Goal: Task Accomplishment & Management: Use online tool/utility

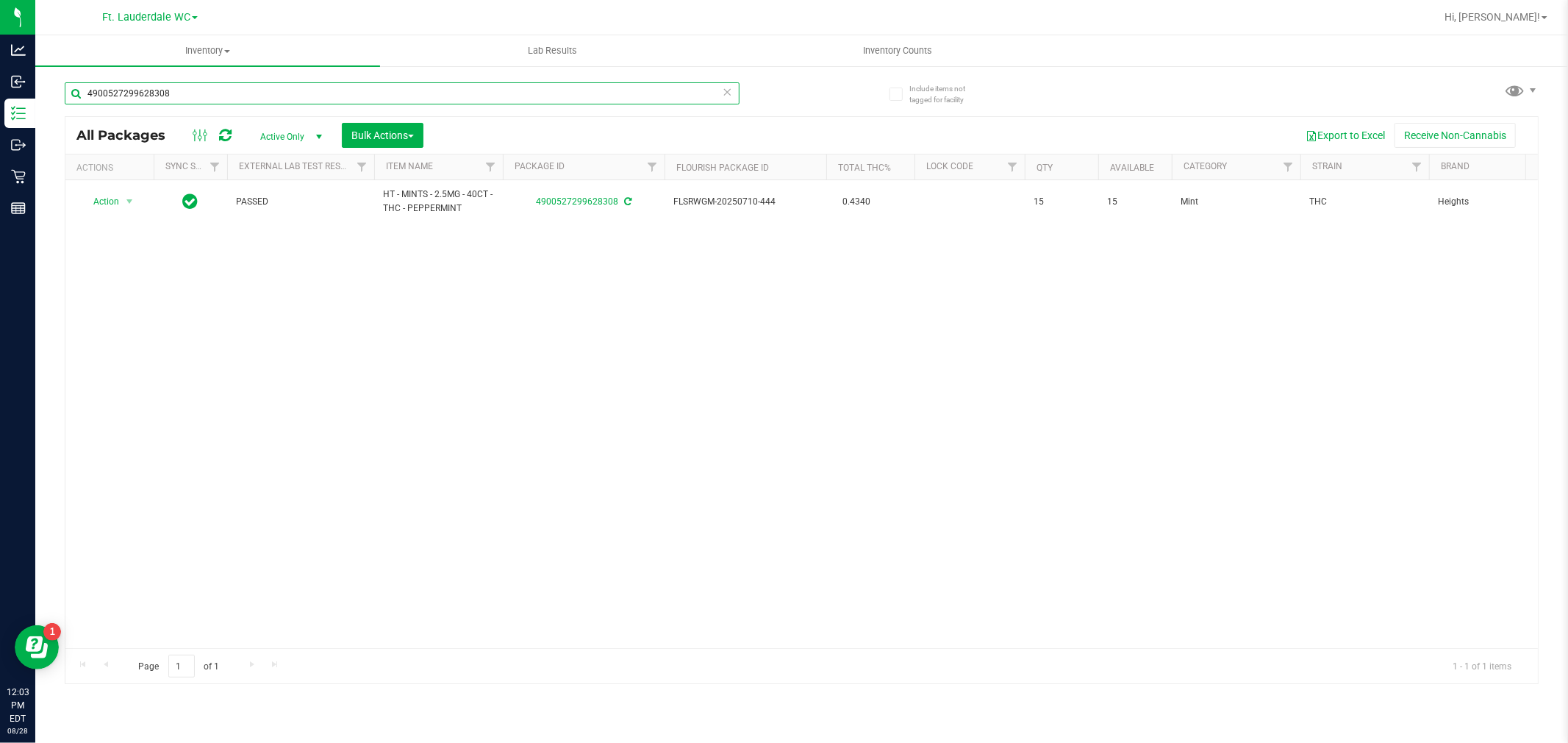
click at [228, 101] on input "4900527299628308" at bounding box center [402, 93] width 675 height 22
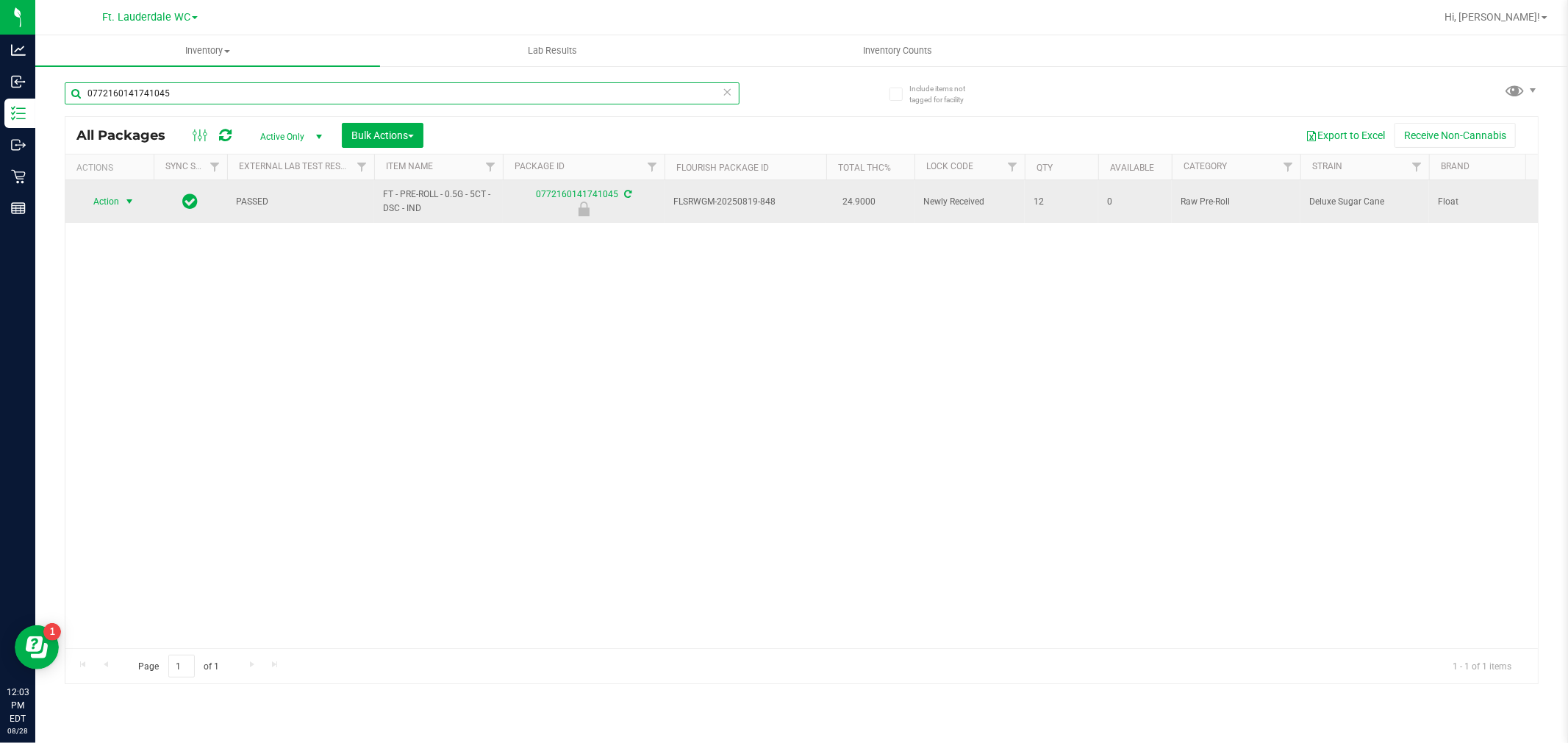
type input "0772160141741045"
click at [130, 206] on span "select" at bounding box center [129, 201] width 11 height 12
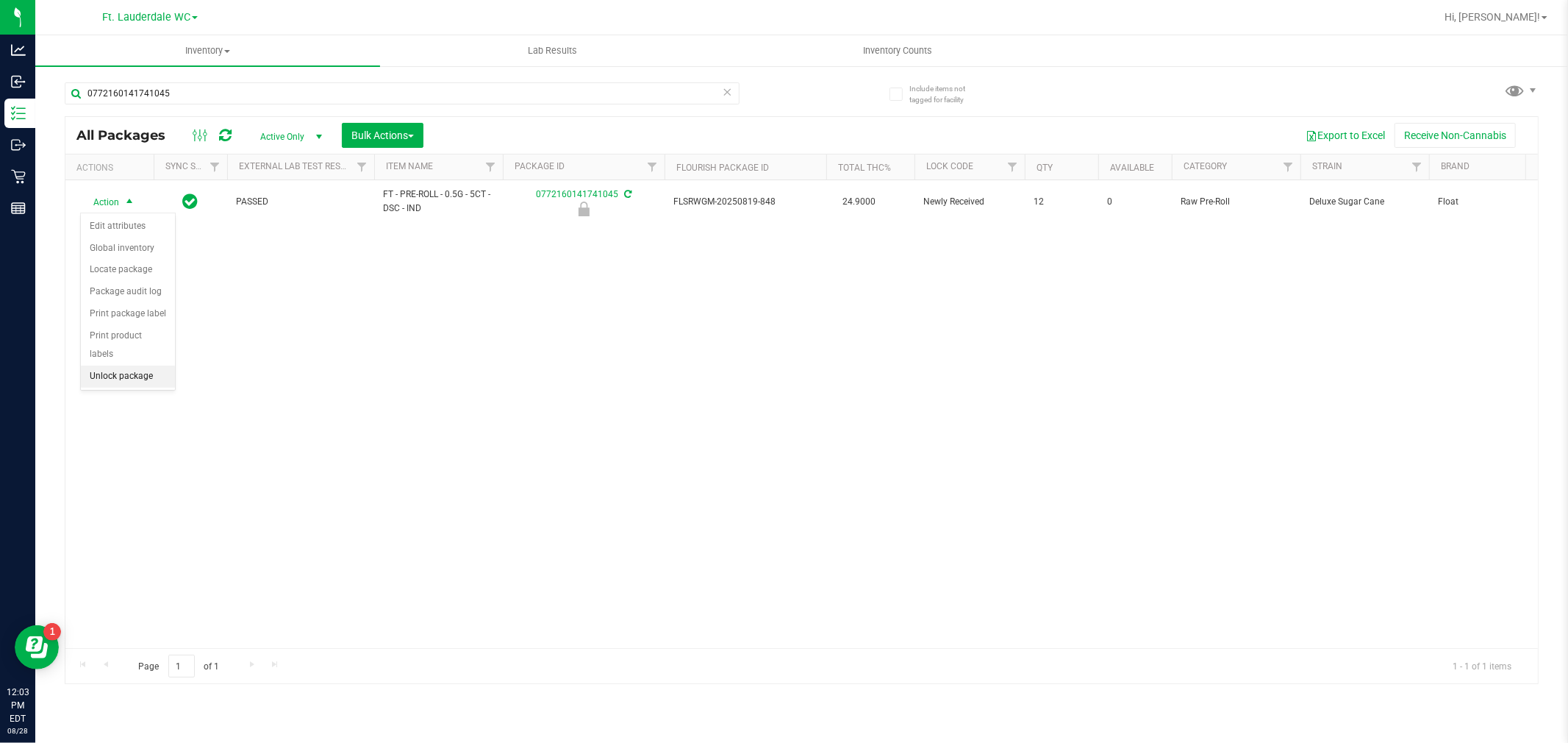
click at [121, 385] on li "Unlock package" at bounding box center [127, 376] width 94 height 22
click at [210, 69] on div "0772160141741045" at bounding box center [434, 92] width 738 height 47
click at [214, 77] on div "0772160141741045" at bounding box center [434, 92] width 738 height 47
click at [214, 104] on div "0772160141741045" at bounding box center [402, 99] width 675 height 34
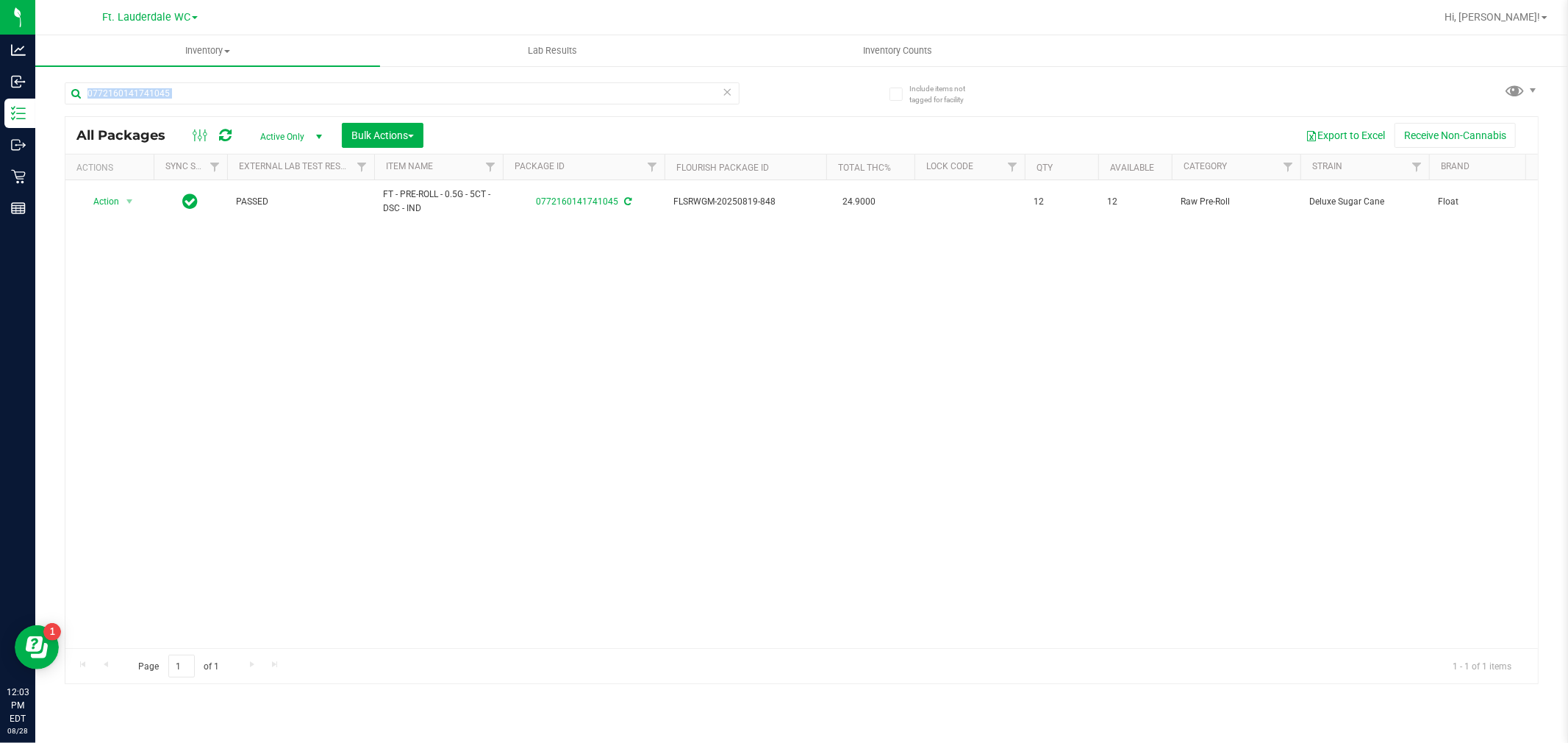
click at [214, 104] on div "0772160141741045" at bounding box center [402, 99] width 675 height 34
click at [214, 107] on div "0772160141741045" at bounding box center [402, 99] width 675 height 34
click at [228, 98] on input "0772160141741045" at bounding box center [402, 93] width 675 height 22
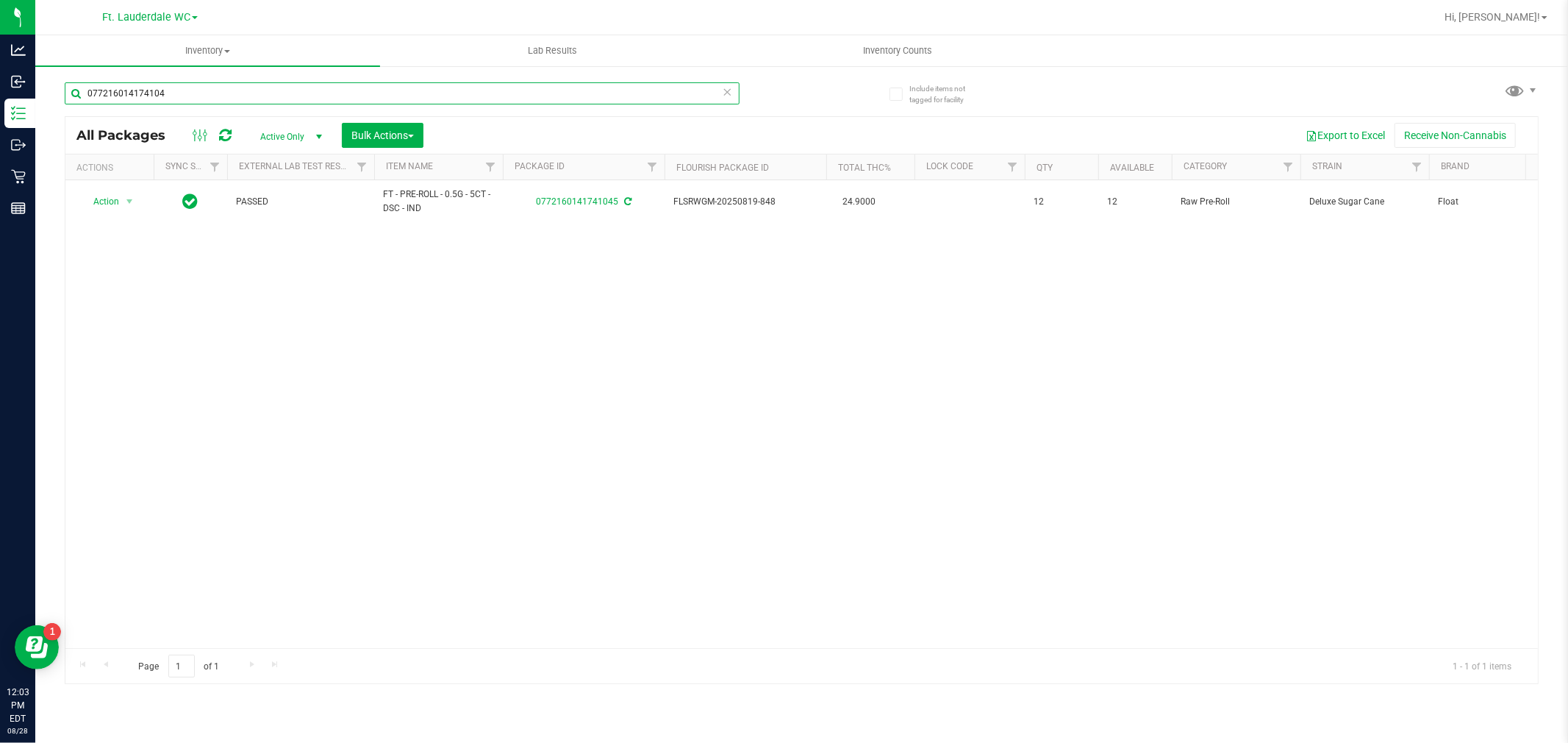
type input "0772160141741045"
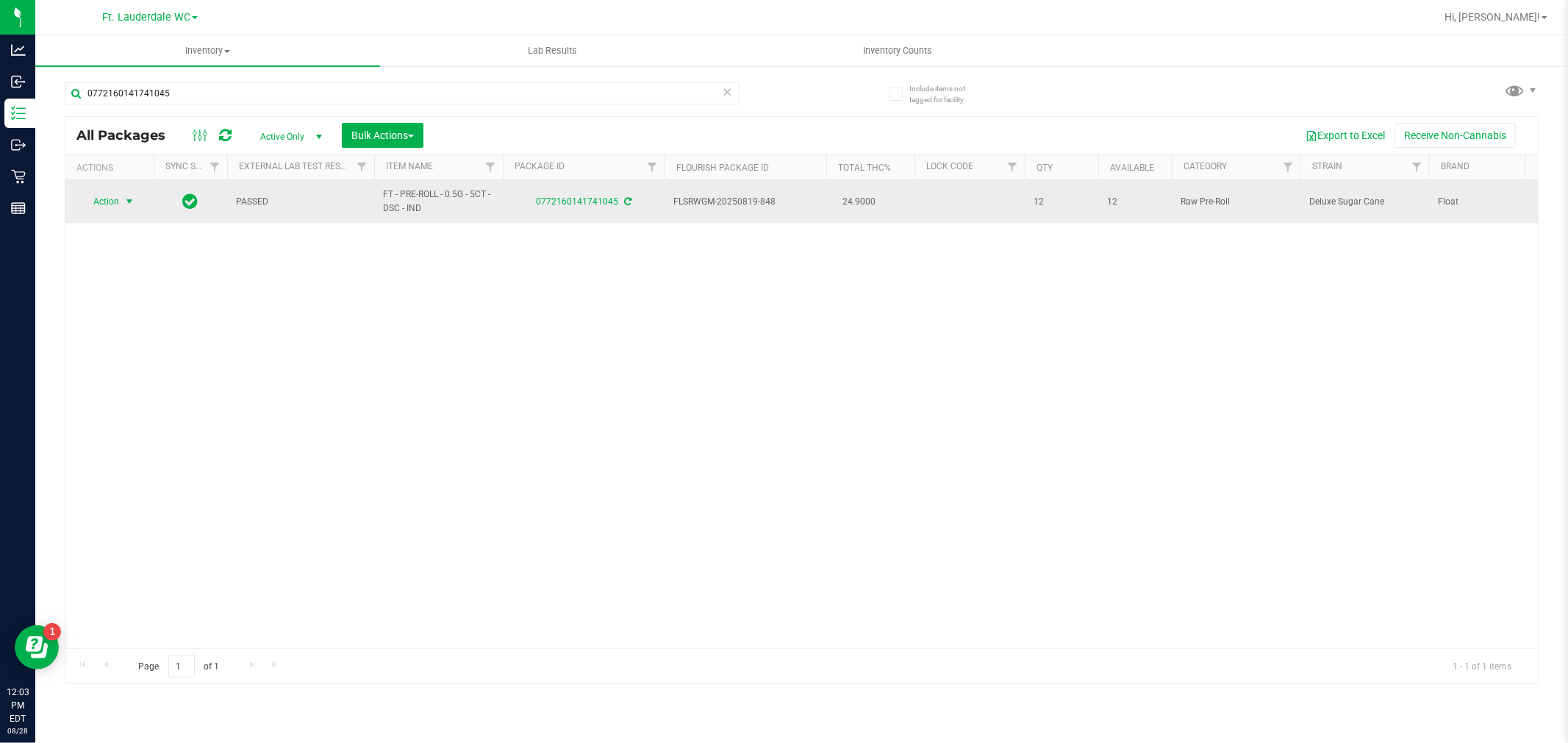
click at [126, 201] on span "select" at bounding box center [129, 201] width 11 height 12
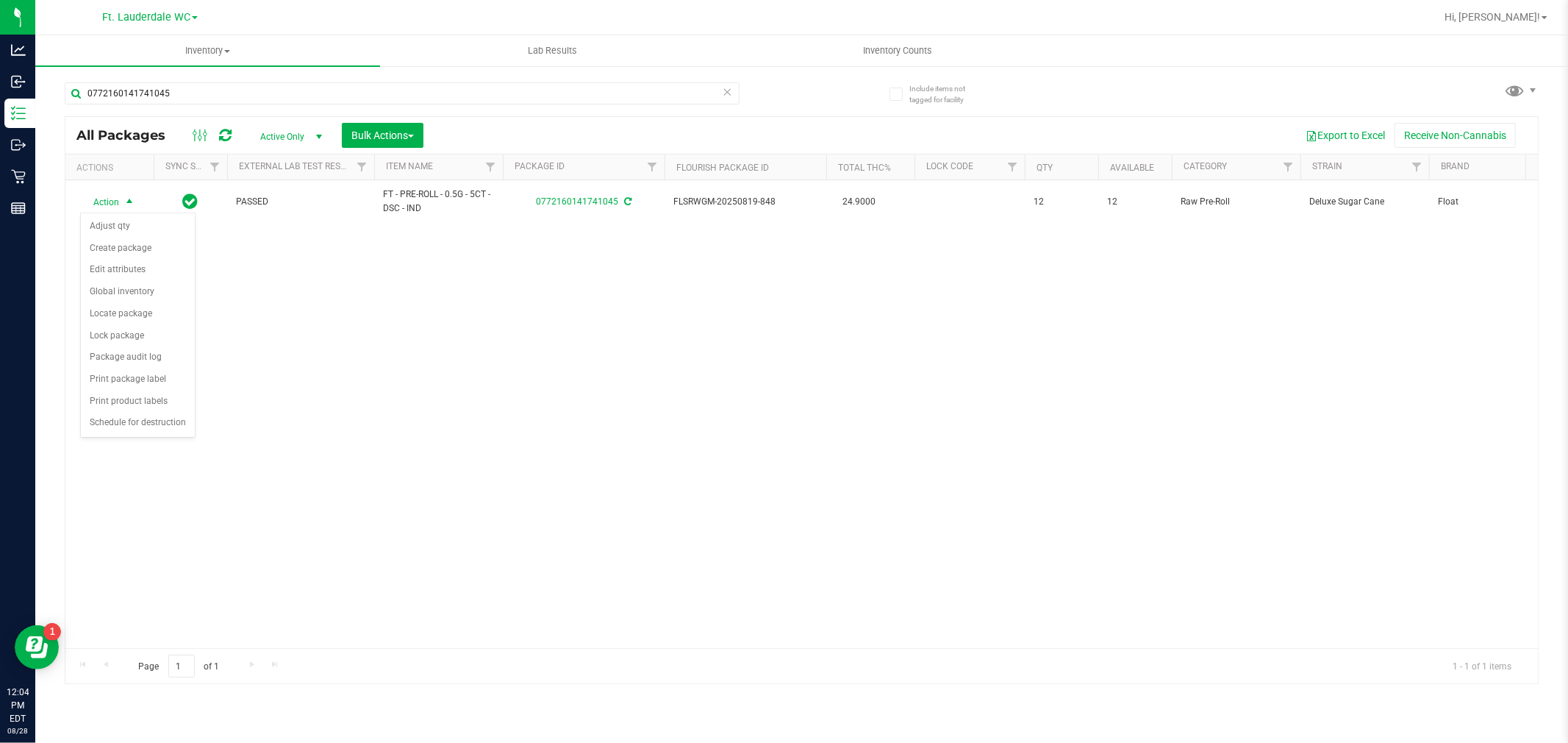
click at [218, 302] on div "Action Action Adjust qty Create package Edit attributes Global inventory Locate…" at bounding box center [802, 413] width 1473 height 468
click at [218, 106] on div "0772160141741045" at bounding box center [402, 99] width 675 height 34
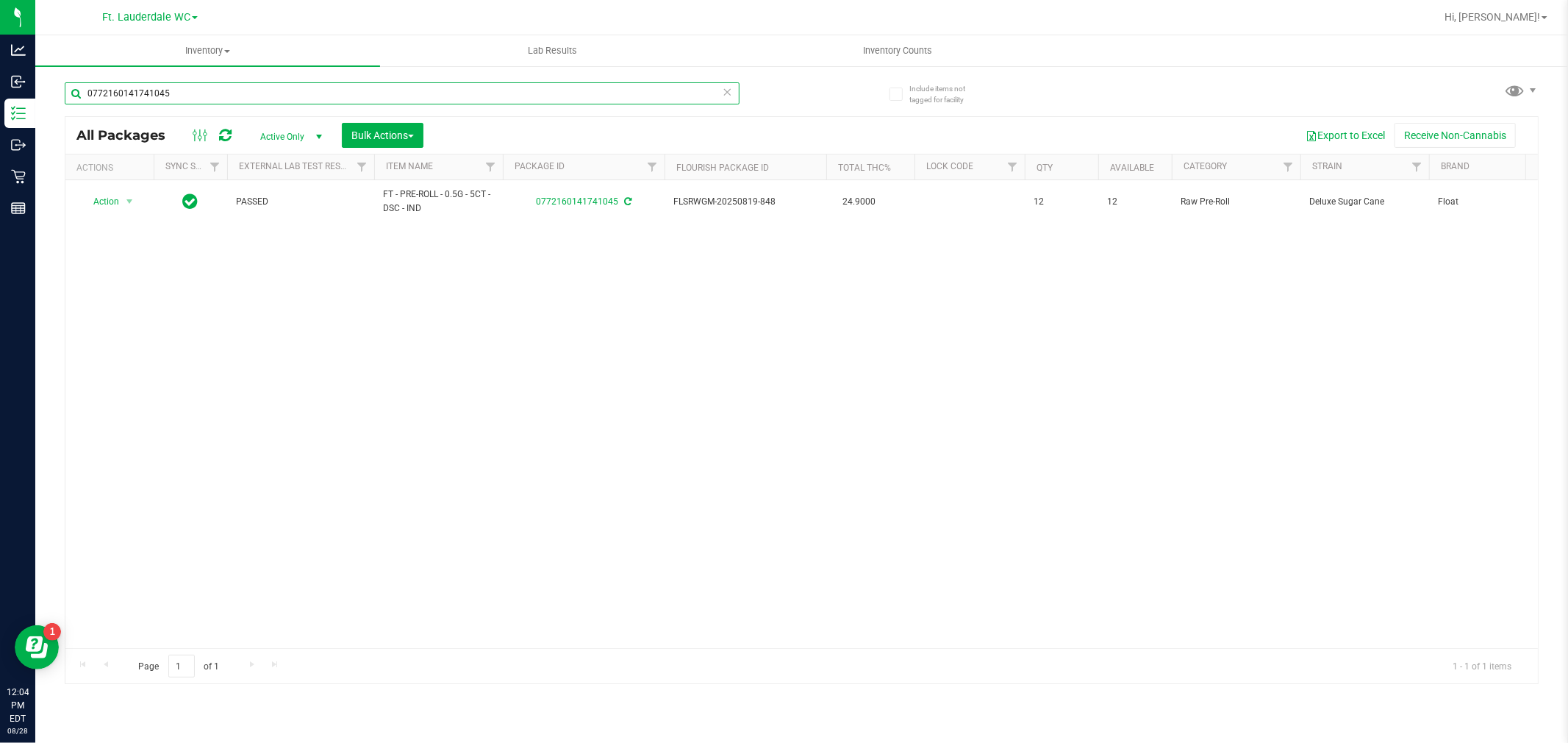
click at [220, 103] on input "0772160141741045" at bounding box center [402, 93] width 675 height 22
